Goal: Navigation & Orientation: Find specific page/section

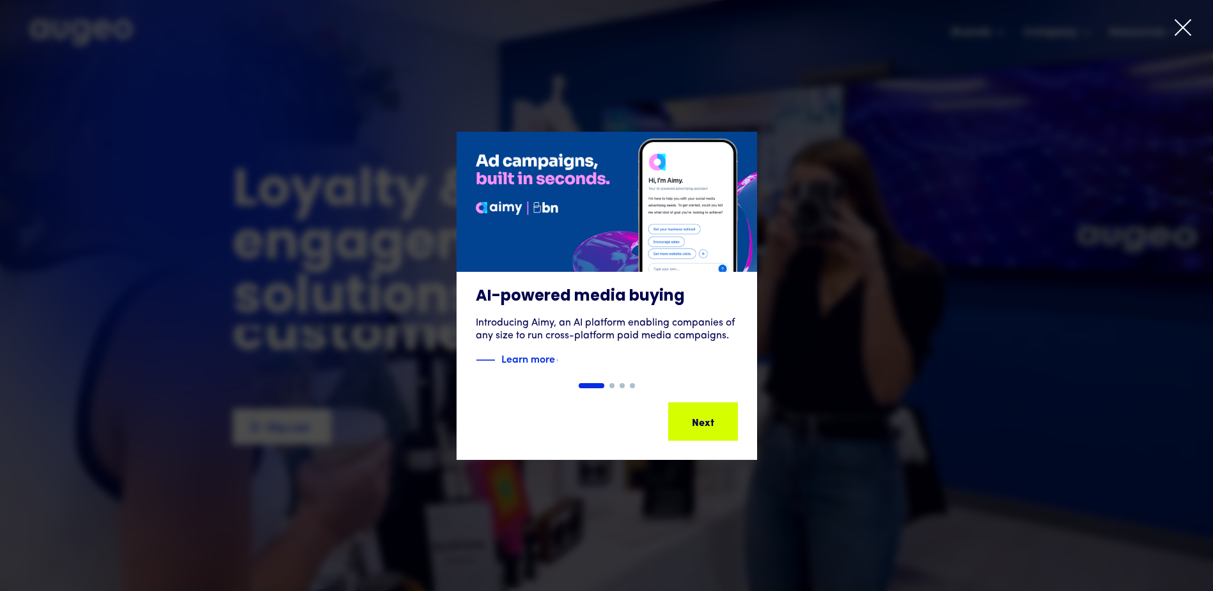
click at [1183, 19] on icon at bounding box center [1182, 27] width 19 height 19
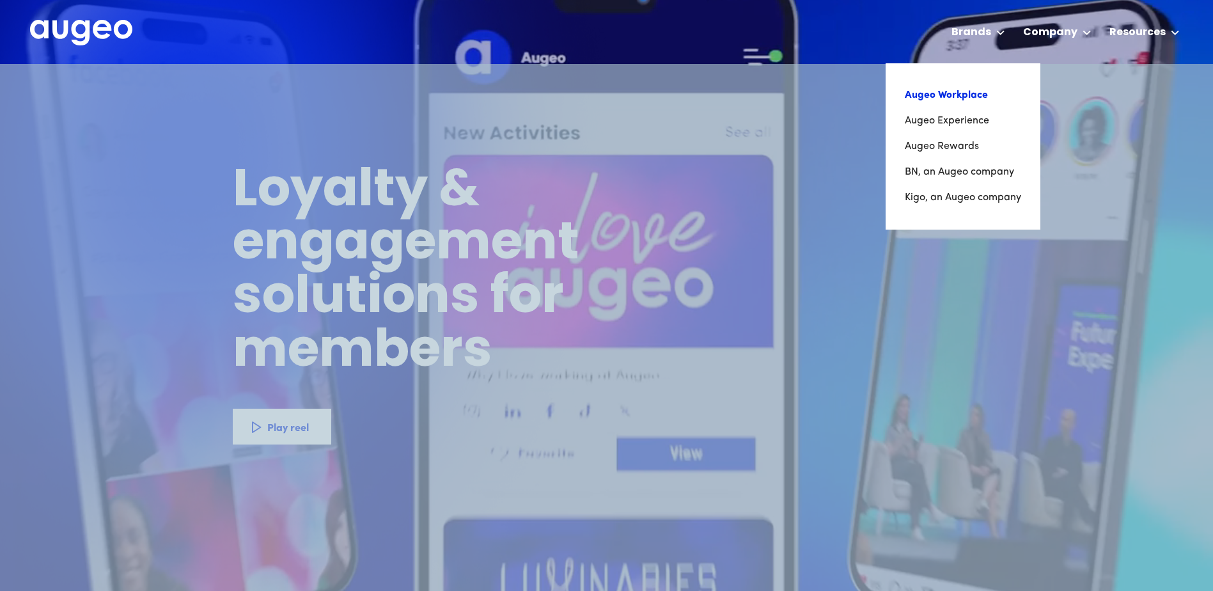
click at [956, 93] on link "Augeo Workplace" at bounding box center [963, 95] width 116 height 26
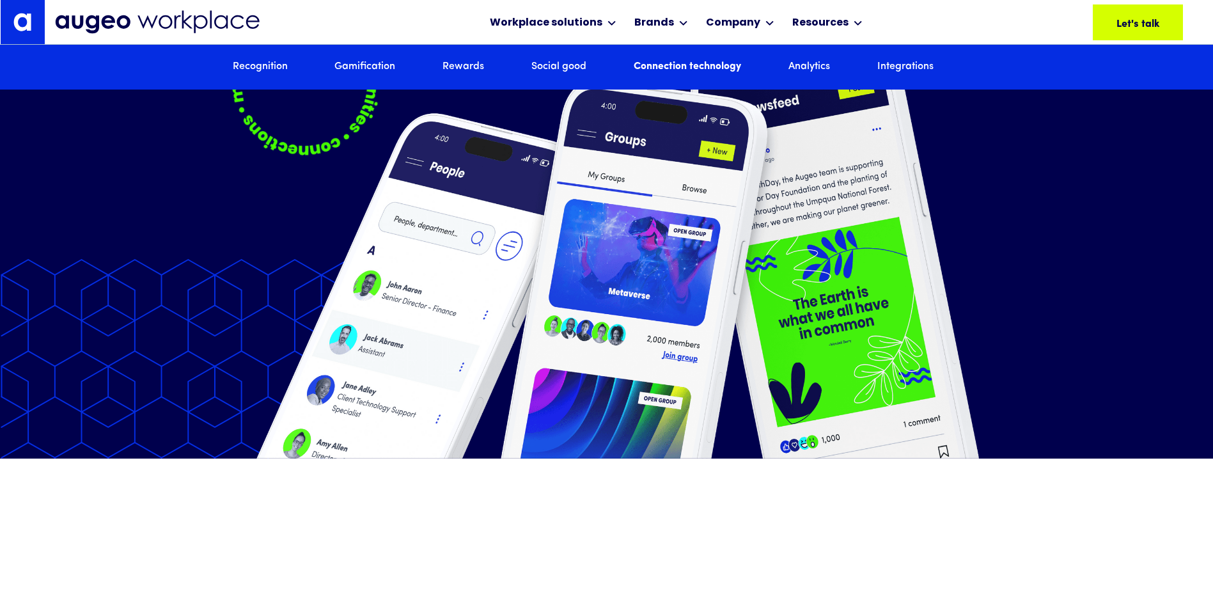
scroll to position [6759, 0]
